Goal: Task Accomplishment & Management: Manage account settings

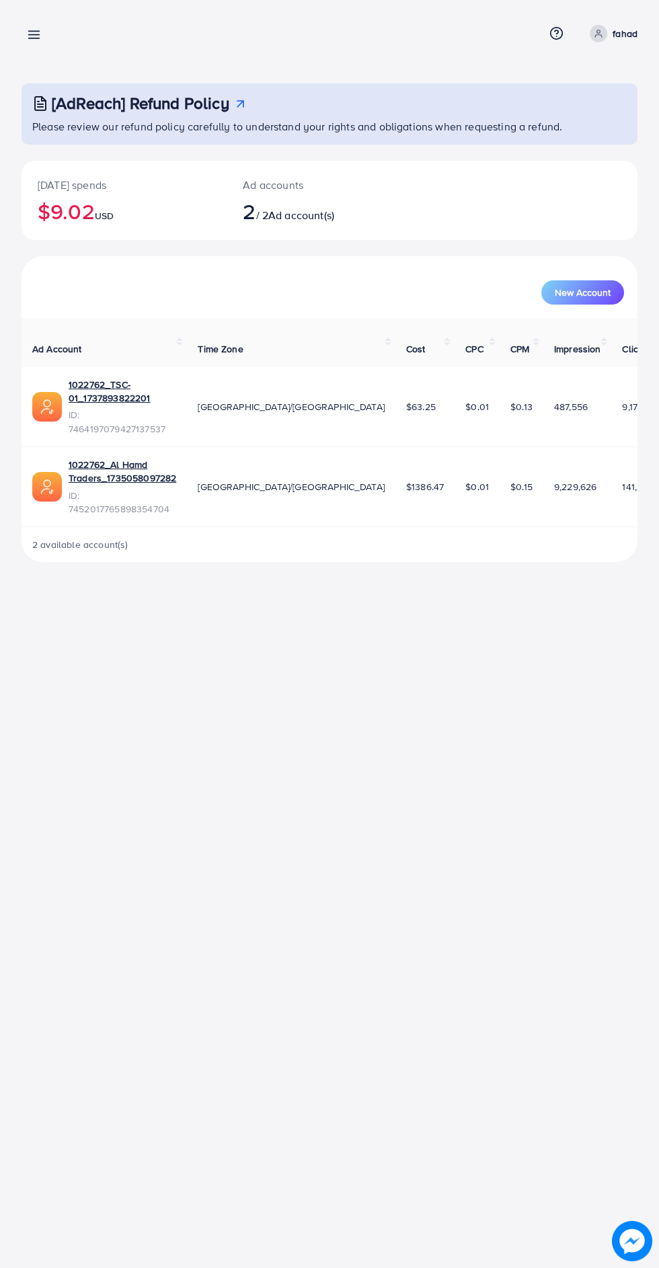
click at [11, 890] on div "Overview Help Center Contact Support Term and policy About Us fahad Profile Log…" at bounding box center [329, 634] width 659 height 1268
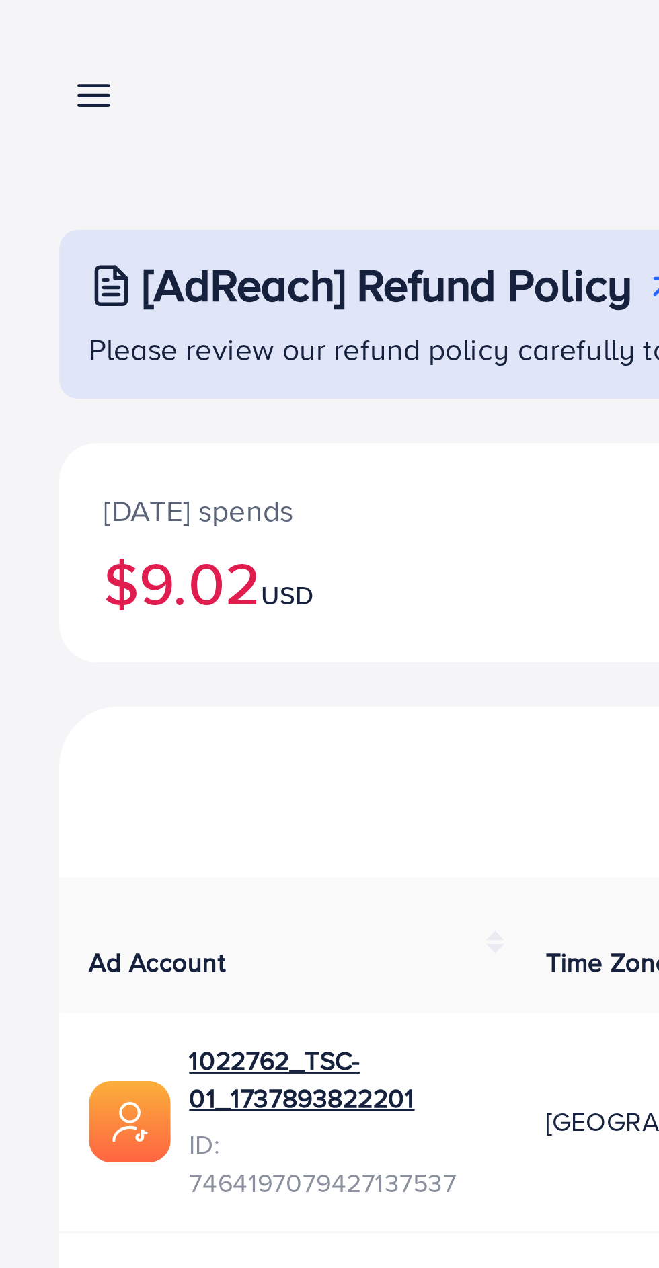
click at [29, 37] on icon at bounding box center [34, 35] width 14 height 14
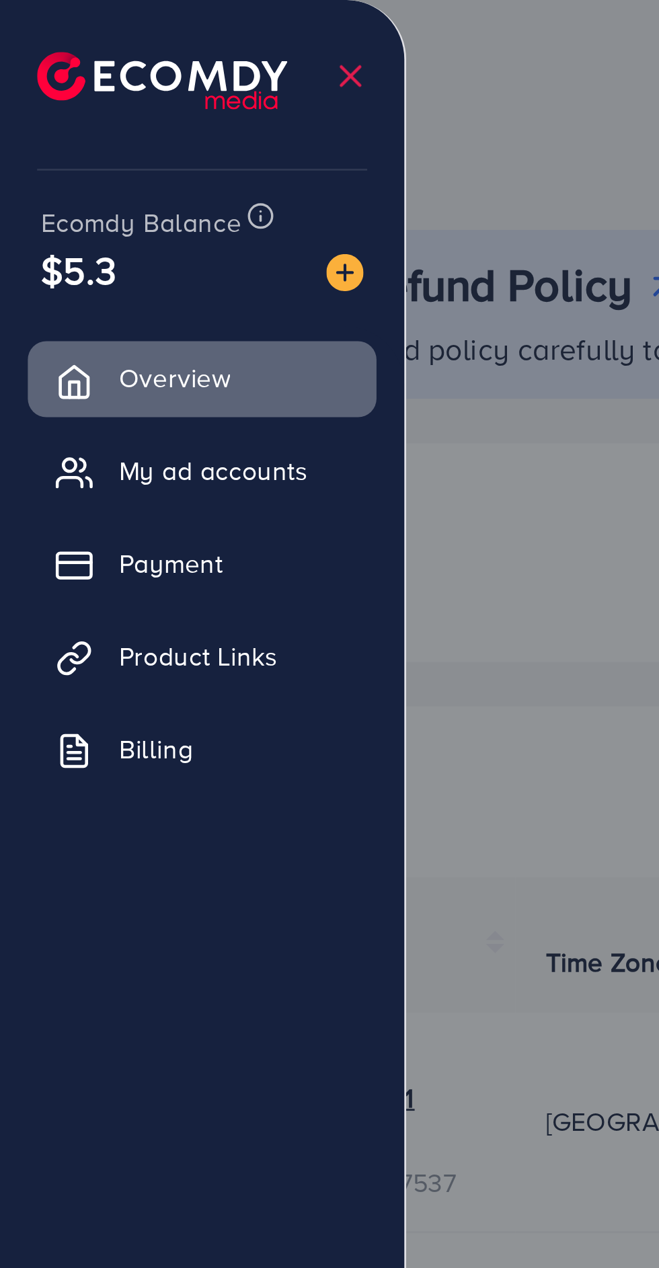
click at [196, 186] on div at bounding box center [329, 761] width 659 height 1522
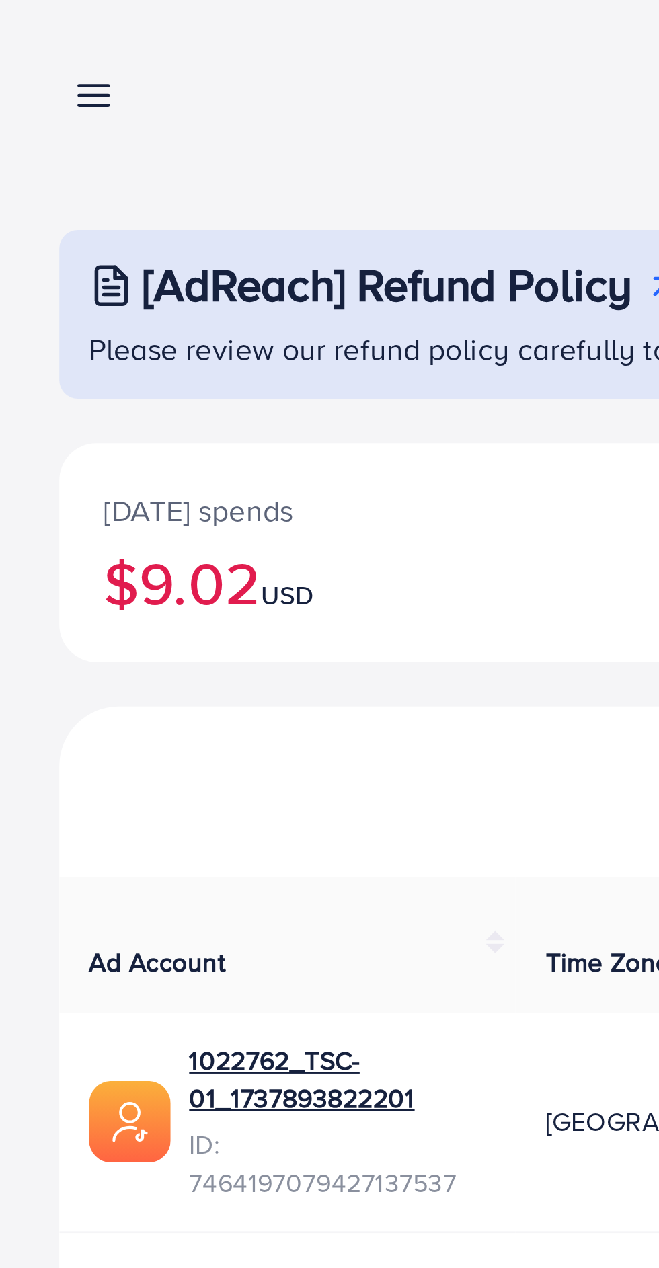
click at [32, 38] on line at bounding box center [34, 38] width 11 height 0
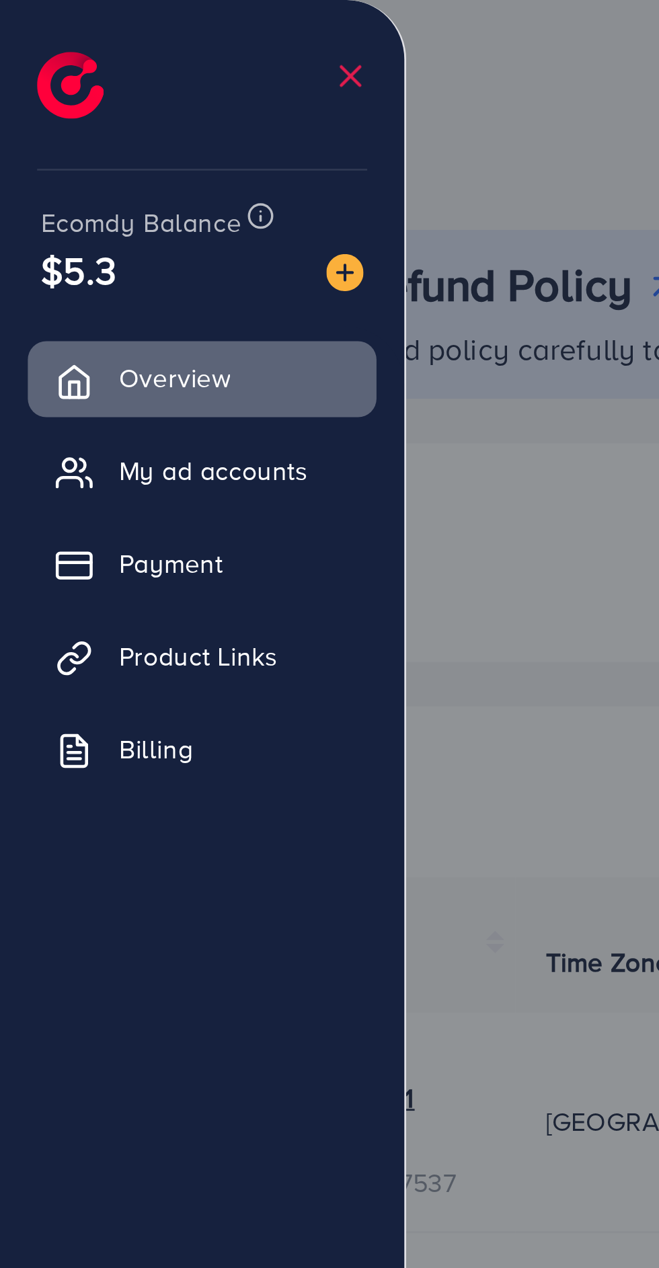
click at [97, 167] on span "My ad accounts" at bounding box center [77, 170] width 69 height 13
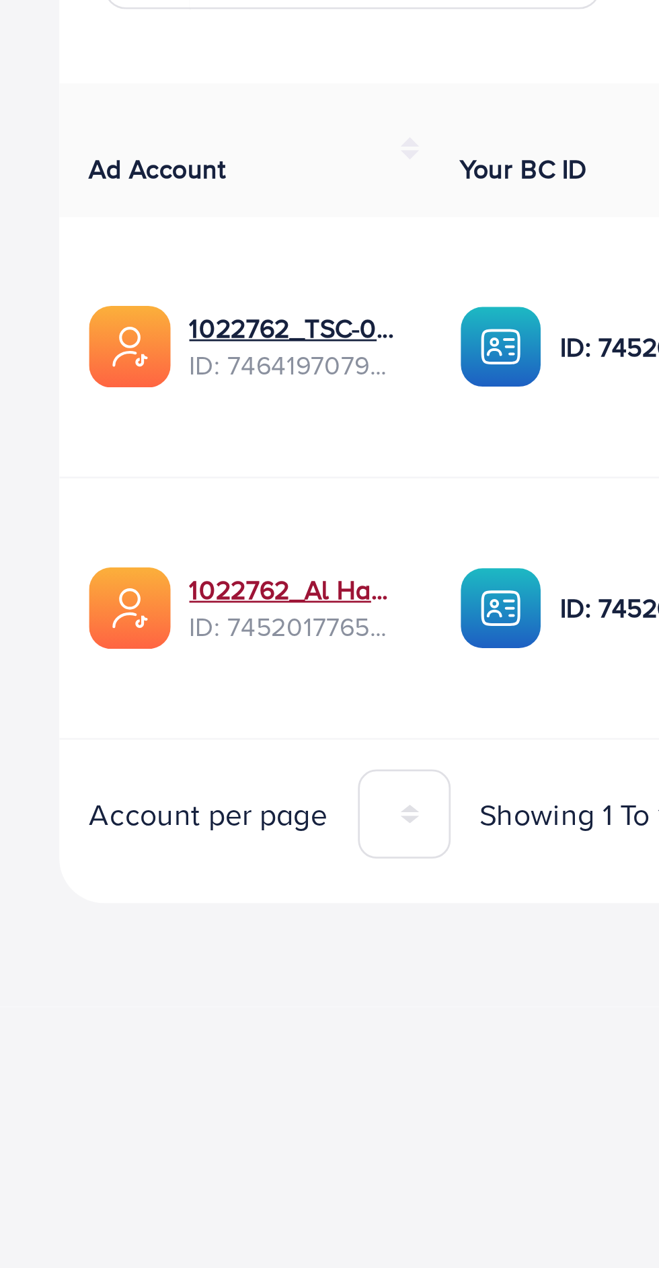
click at [92, 461] on link "1022762_Al Hamd Traders_1735058097282" at bounding box center [107, 455] width 77 height 13
